Goal: Information Seeking & Learning: Learn about a topic

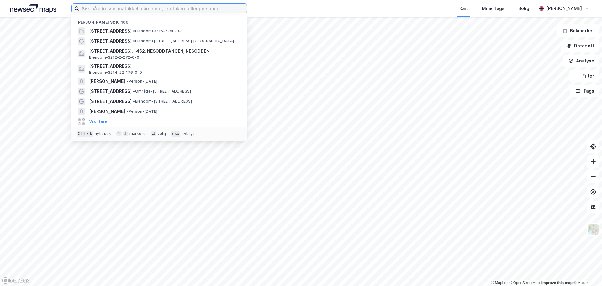
click at [153, 12] on input at bounding box center [162, 8] width 167 height 9
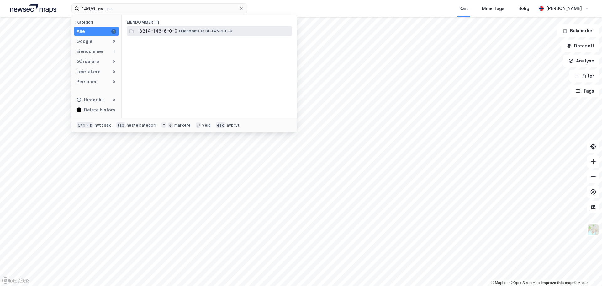
click at [153, 29] on span "3314-146-6-0-0" at bounding box center [158, 31] width 38 height 8
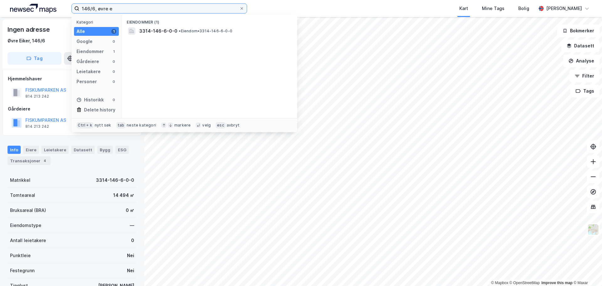
click at [93, 8] on input "146/6, øvre e" at bounding box center [159, 8] width 160 height 9
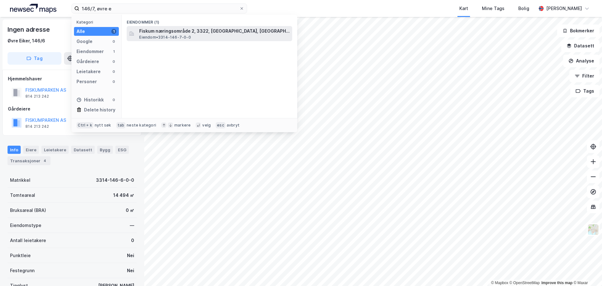
click at [168, 26] on div "Fiskum næringsområde 2, 3322, [GEOGRAPHIC_DATA], [GEOGRAPHIC_DATA] Eiendom • 33…" at bounding box center [209, 33] width 165 height 15
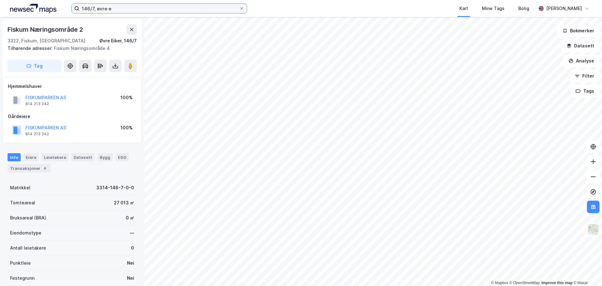
click at [90, 8] on input "146/7, øvre e" at bounding box center [159, 8] width 160 height 9
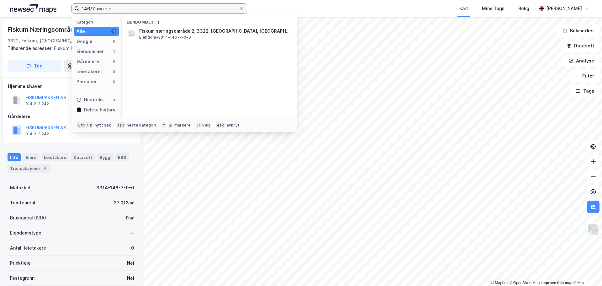
click at [93, 8] on input "146/7, øvre e" at bounding box center [159, 8] width 160 height 9
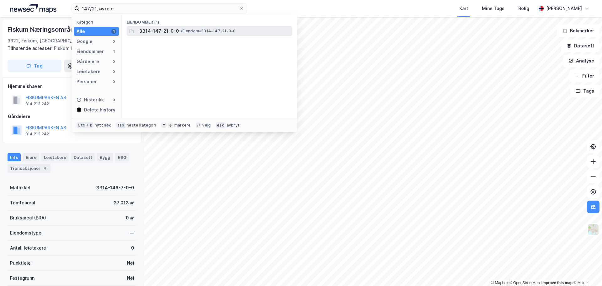
click at [160, 26] on div "3314-147-21-0-0 • Eiendom • 3314-147-21-0-0" at bounding box center [209, 31] width 165 height 10
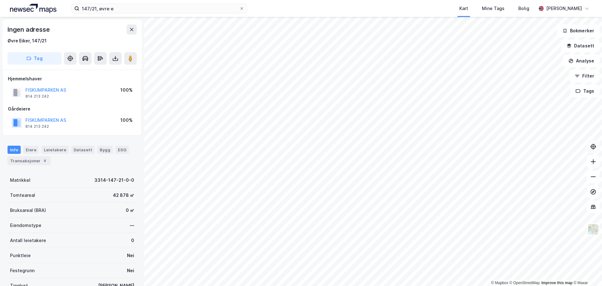
click at [598, 146] on button at bounding box center [593, 146] width 13 height 13
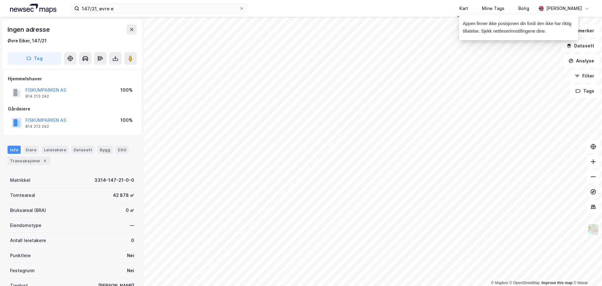
click at [598, 194] on button at bounding box center [593, 191] width 13 height 13
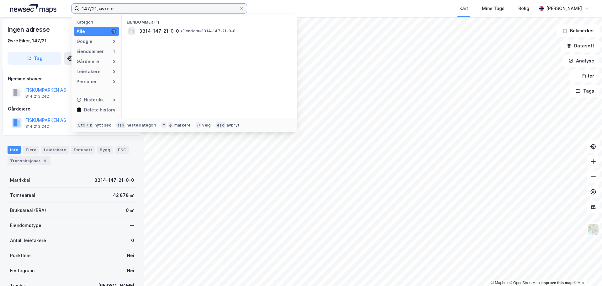
drag, startPoint x: 82, startPoint y: 9, endPoint x: 97, endPoint y: 11, distance: 14.8
click at [97, 11] on input "147/21, øvre e" at bounding box center [159, 8] width 160 height 9
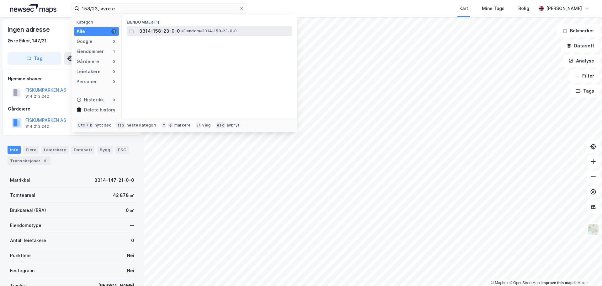
click at [153, 28] on span "3314-158-23-0-0" at bounding box center [159, 31] width 41 height 8
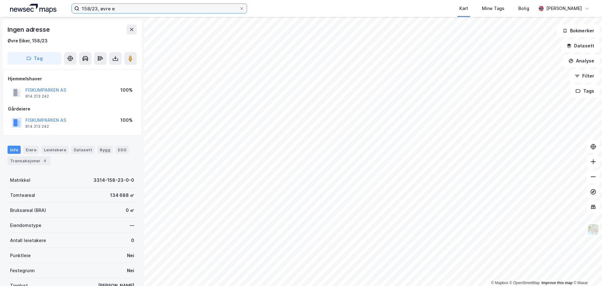
click at [92, 9] on input "158/23, øvre e" at bounding box center [159, 8] width 160 height 9
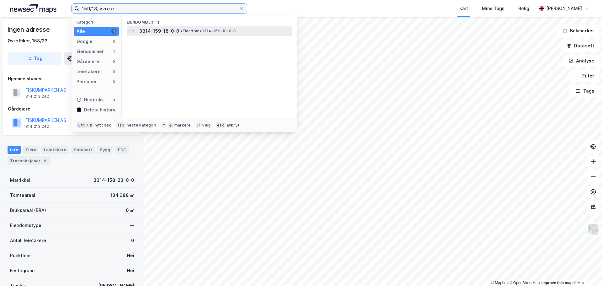
type input "159/18, øvre e"
click at [163, 33] on span "3314-159-18-0-0" at bounding box center [159, 31] width 40 height 8
